Goal: Check status: Check status

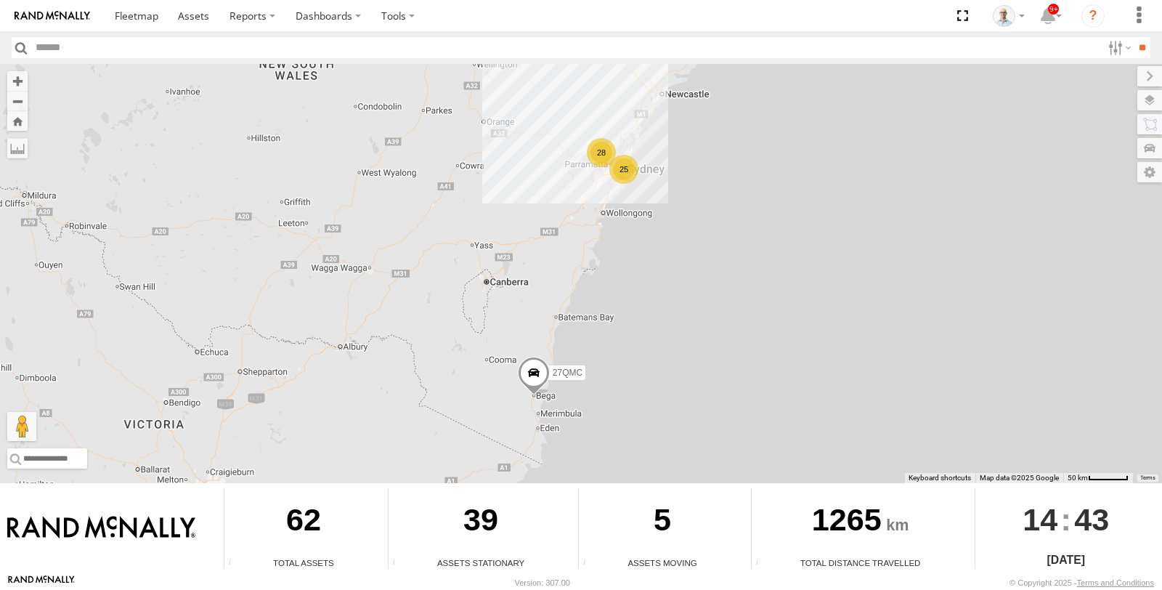
click at [628, 171] on div "25" at bounding box center [623, 169] width 29 height 29
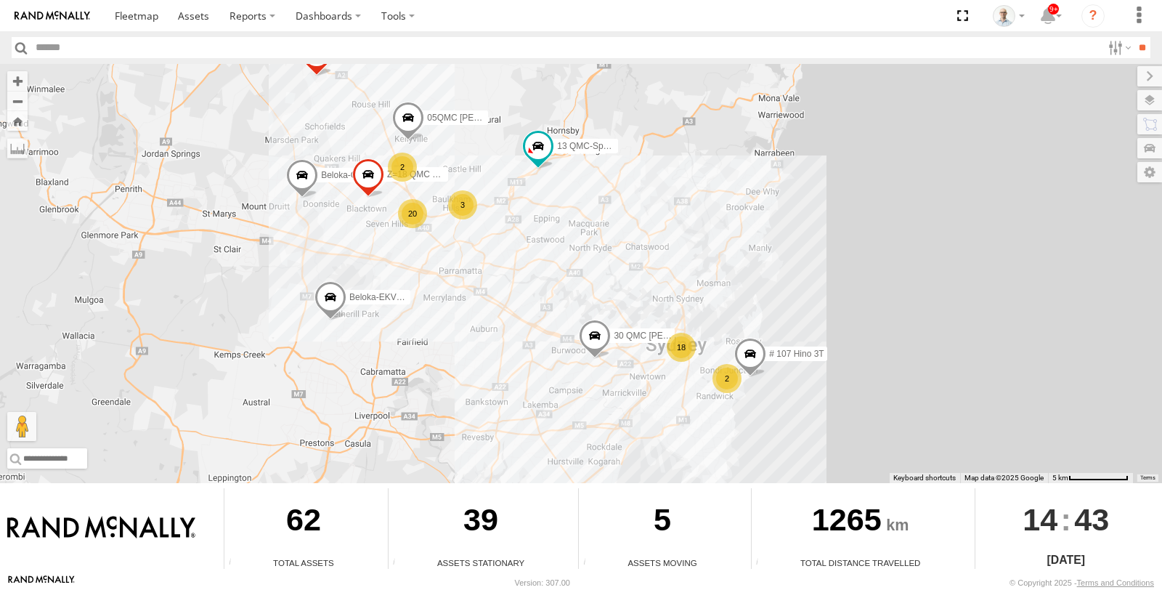
click at [727, 376] on div "2" at bounding box center [727, 378] width 29 height 29
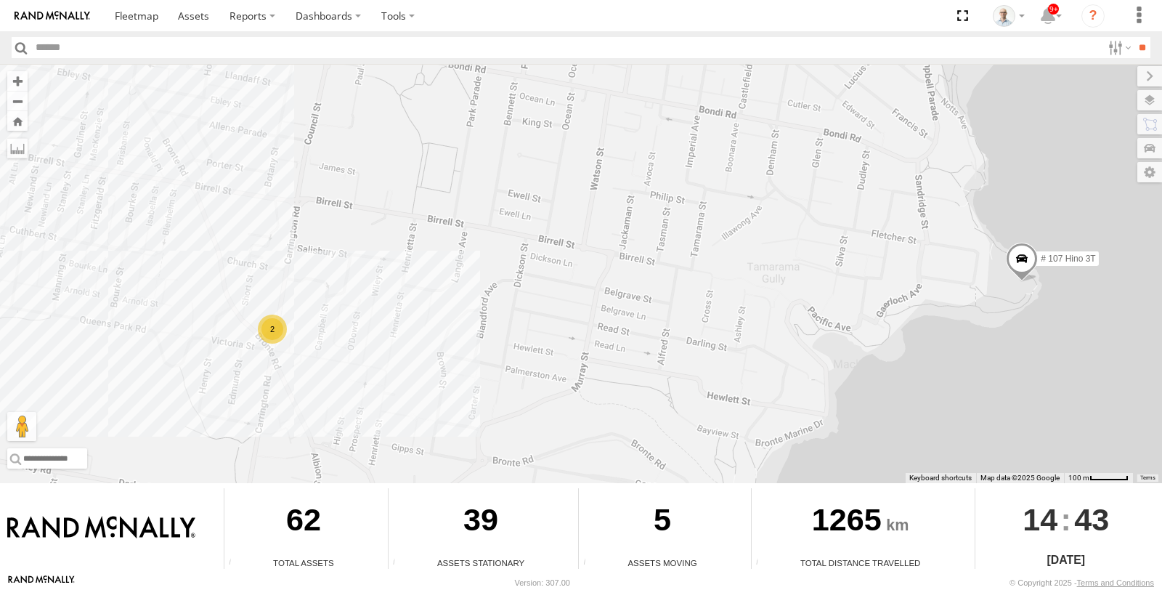
drag, startPoint x: 970, startPoint y: 240, endPoint x: 696, endPoint y: 378, distance: 306.7
click at [696, 378] on div "27QMC # KS75A Beloka-EKV93V 05QMC Jackson # 107 Hino 3T Beloka-CHV61N Z=18 QMC …" at bounding box center [581, 273] width 1162 height 419
